Goal: Information Seeking & Learning: Check status

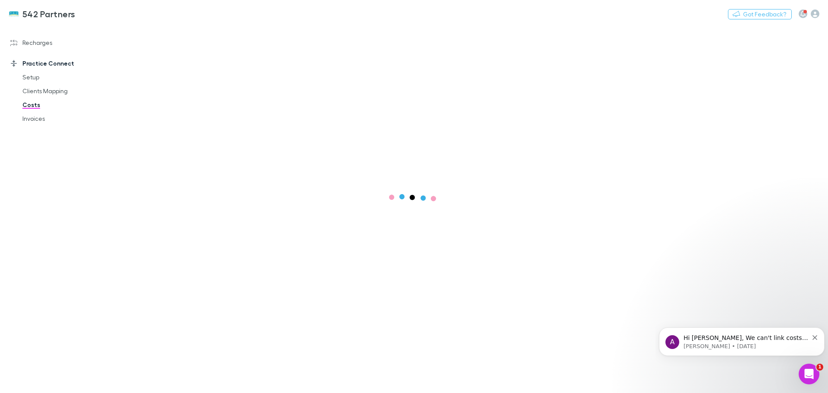
click at [814, 339] on icon "Dismiss notification" at bounding box center [814, 337] width 5 height 5
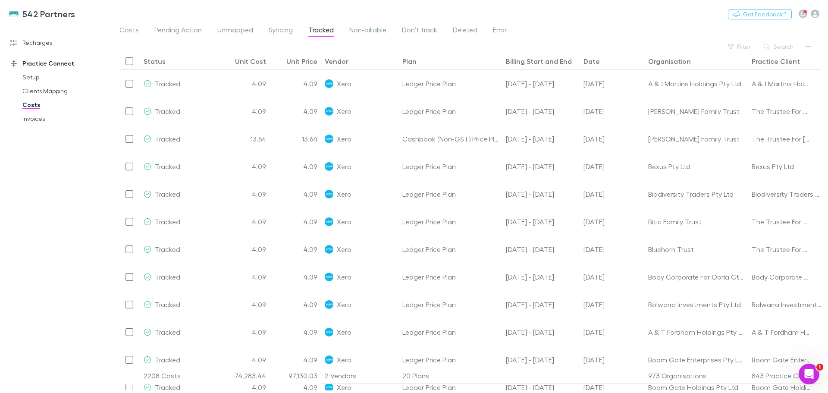
click at [524, 82] on div "[DATE] - [DATE]" at bounding box center [541, 84] width 78 height 28
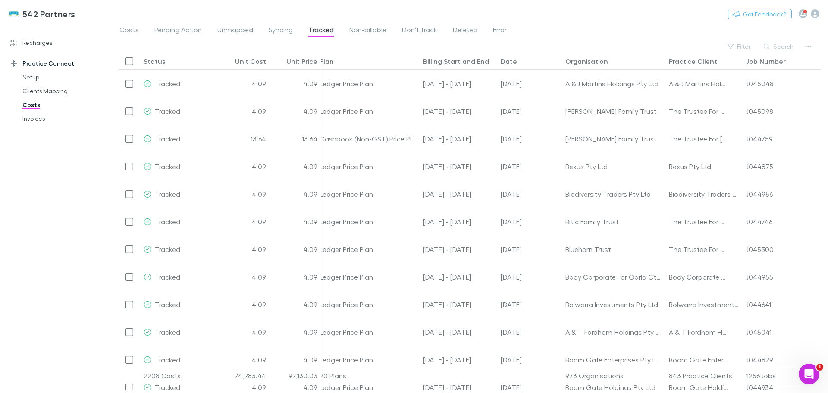
click at [781, 51] on button "Search" at bounding box center [778, 46] width 39 height 10
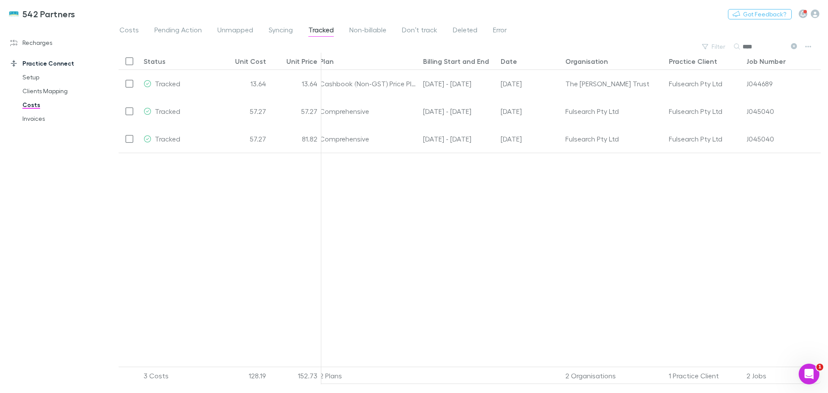
scroll to position [0, 82]
type input "*********"
click at [780, 110] on icon at bounding box center [782, 110] width 5 height 5
click at [779, 82] on icon at bounding box center [780, 83] width 5 height 5
drag, startPoint x: 134, startPoint y: 32, endPoint x: 480, endPoint y: 49, distance: 346.7
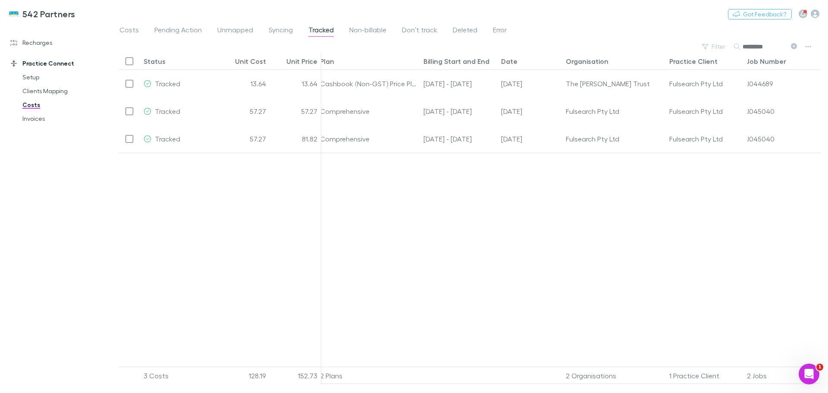
click at [134, 32] on span "Costs" at bounding box center [128, 30] width 19 height 11
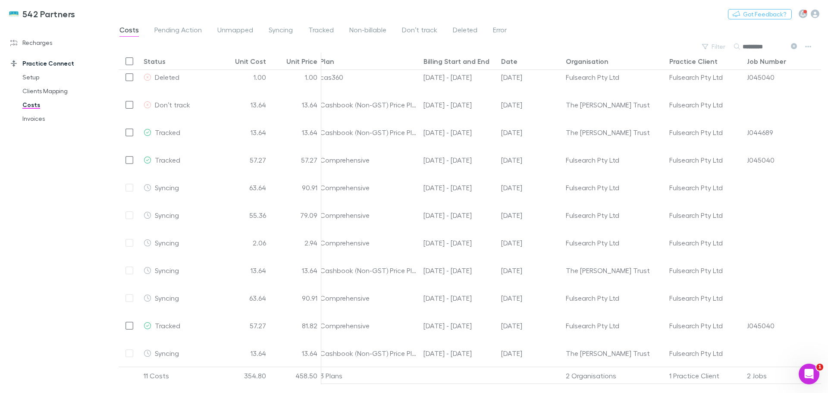
scroll to position [7, 82]
